Goal: Navigation & Orientation: Find specific page/section

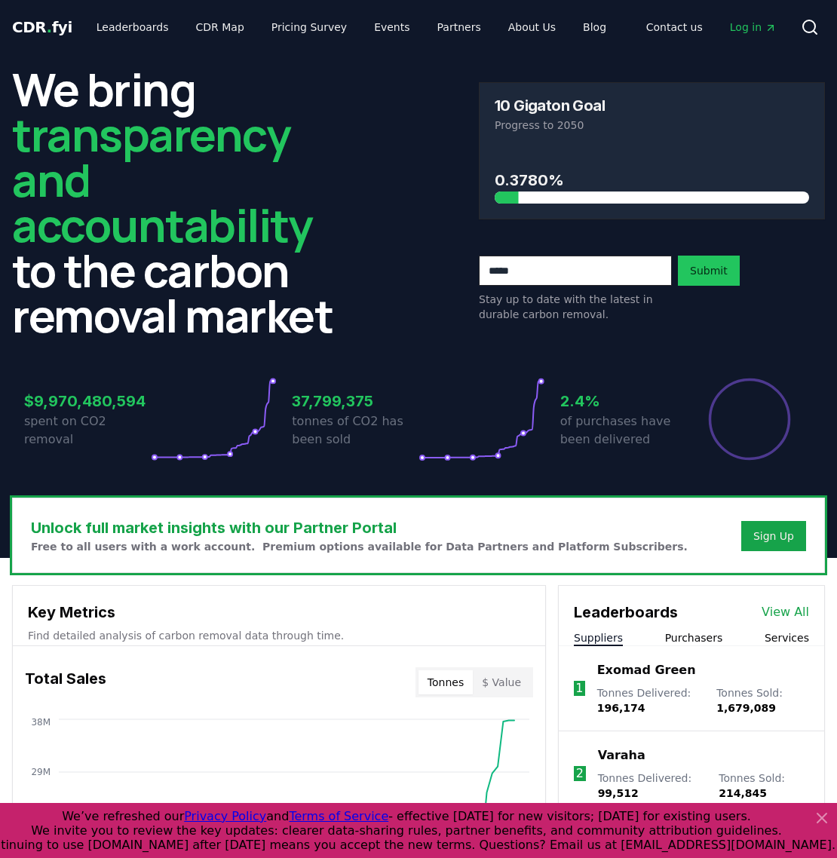
click at [823, 816] on icon at bounding box center [821, 817] width 9 height 9
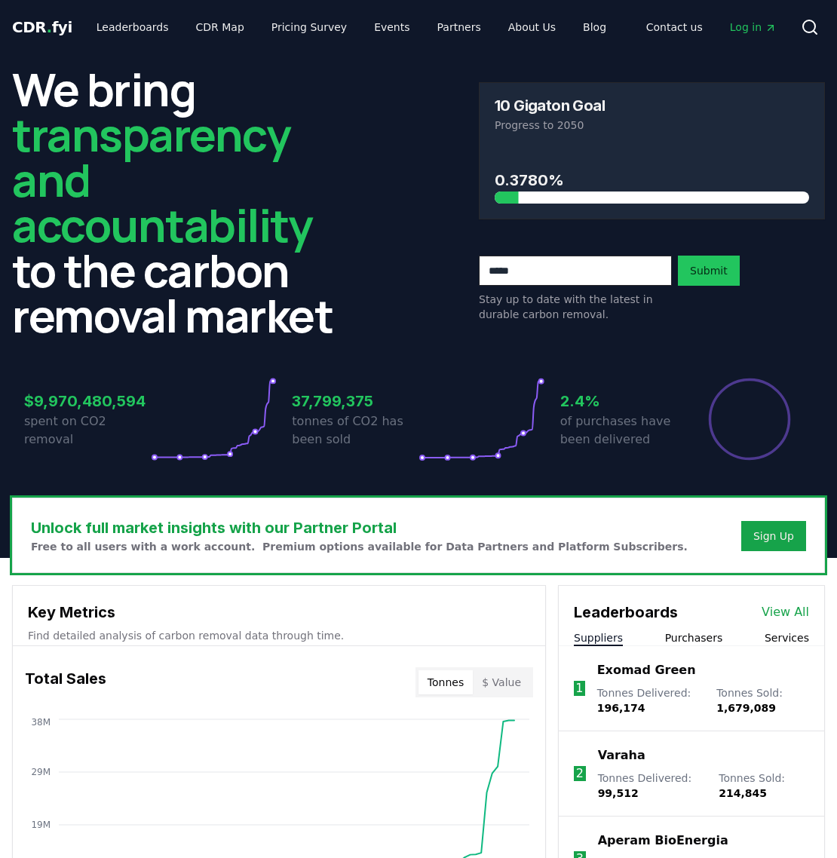
click at [51, 18] on span "CDR . fyi" at bounding box center [42, 27] width 60 height 18
click at [47, 22] on span "CDR . fyi" at bounding box center [42, 27] width 60 height 18
click at [201, 23] on link "CDR Map" at bounding box center [220, 27] width 72 height 27
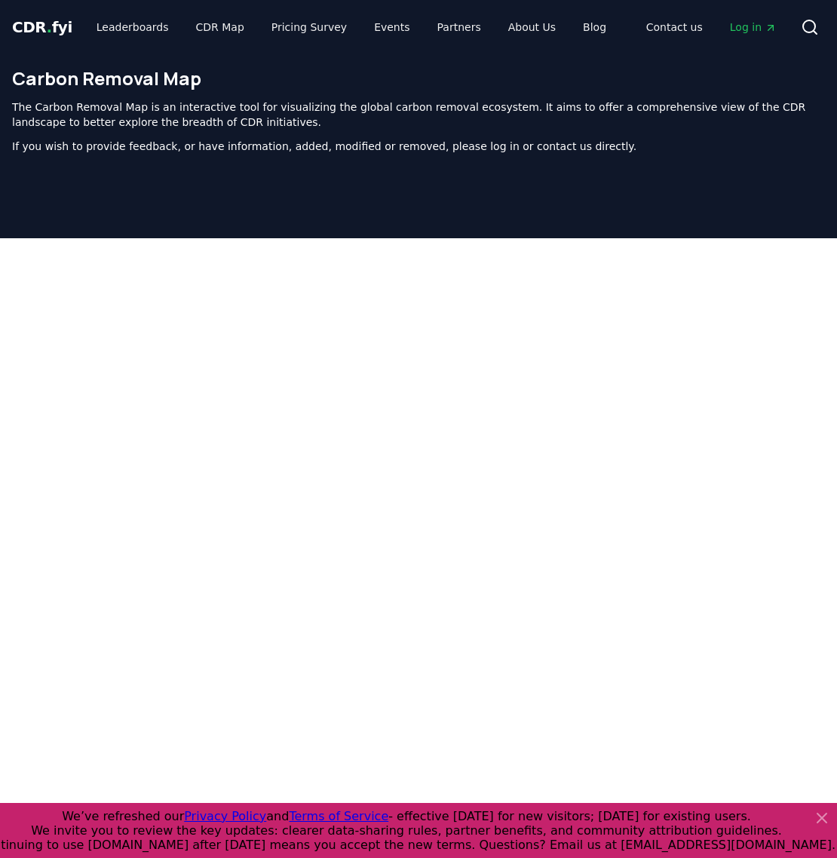
scroll to position [479, 0]
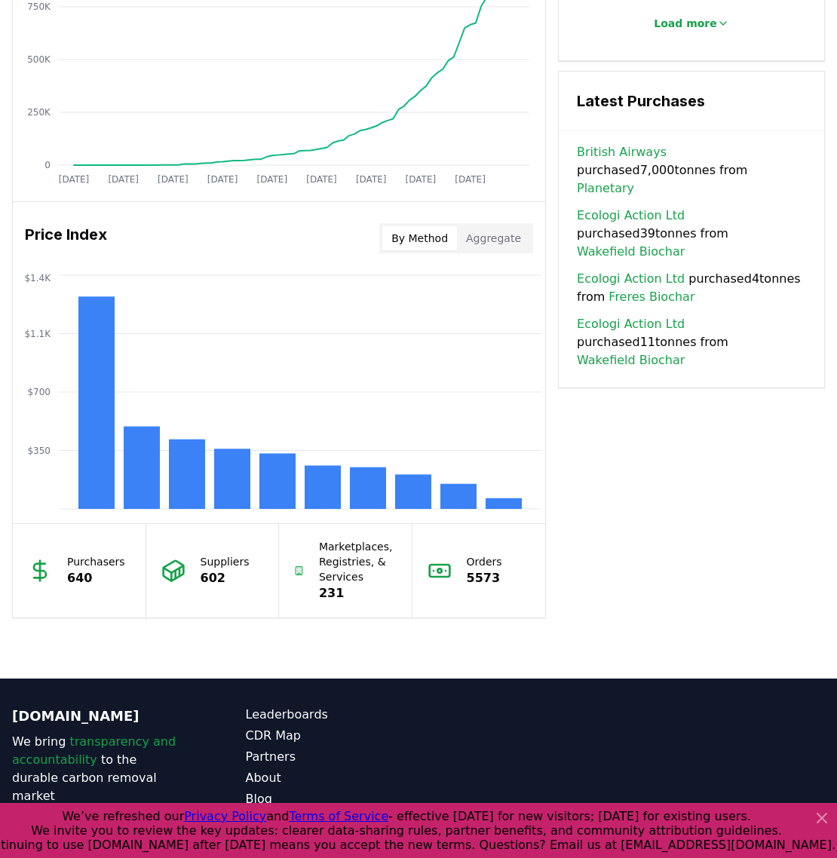
scroll to position [1071, 0]
